Goal: Task Accomplishment & Management: Manage account settings

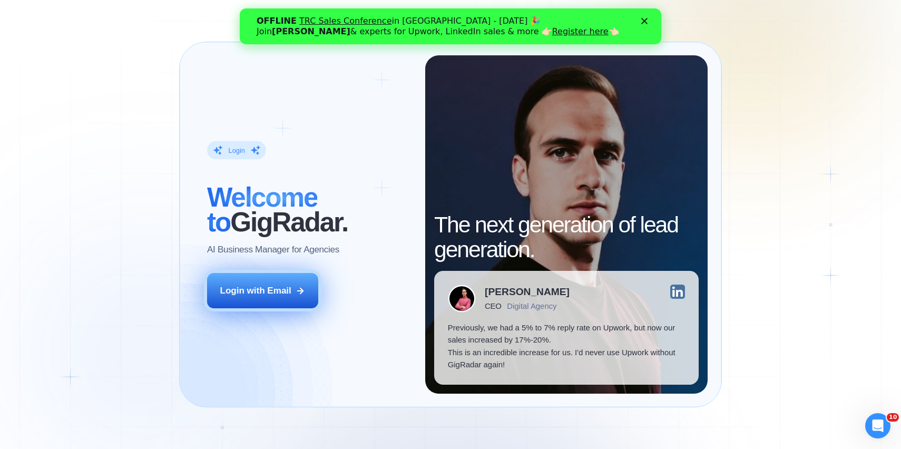
click at [305, 283] on button "Login with Email" at bounding box center [263, 290] width 112 height 35
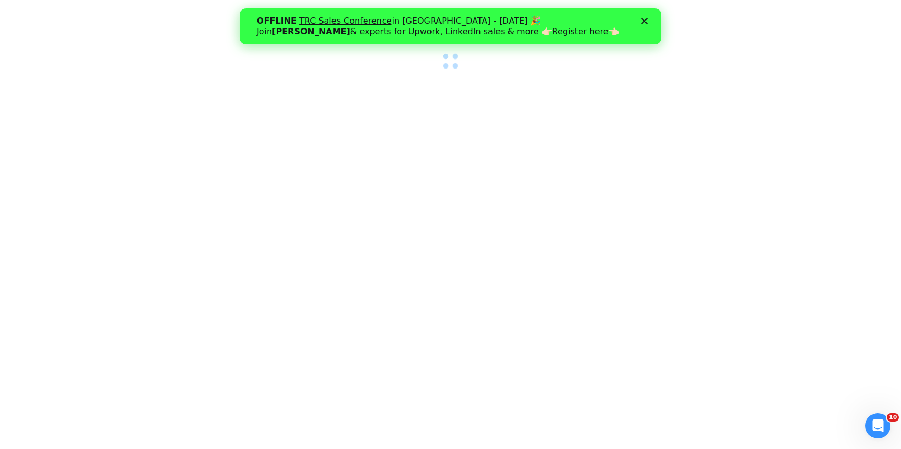
click at [649, 19] on div "Close" at bounding box center [646, 21] width 11 height 6
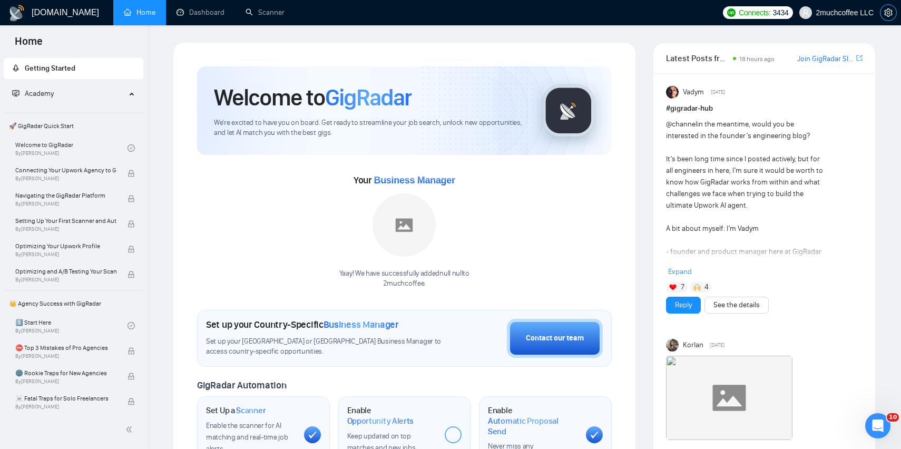
click at [893, 11] on span "setting" at bounding box center [888, 12] width 16 height 8
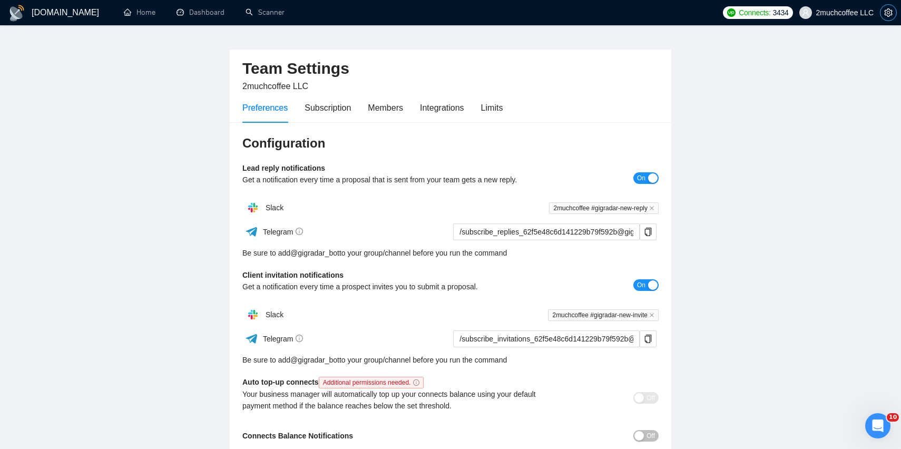
scroll to position [20, 0]
click at [337, 107] on div "Subscription" at bounding box center [328, 107] width 46 height 13
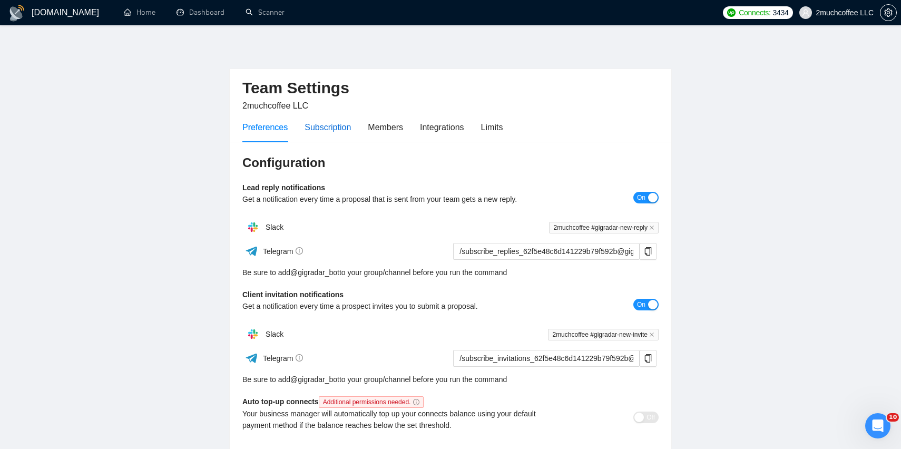
scroll to position [19, 0]
